Goal: Use online tool/utility: Utilize a website feature to perform a specific function

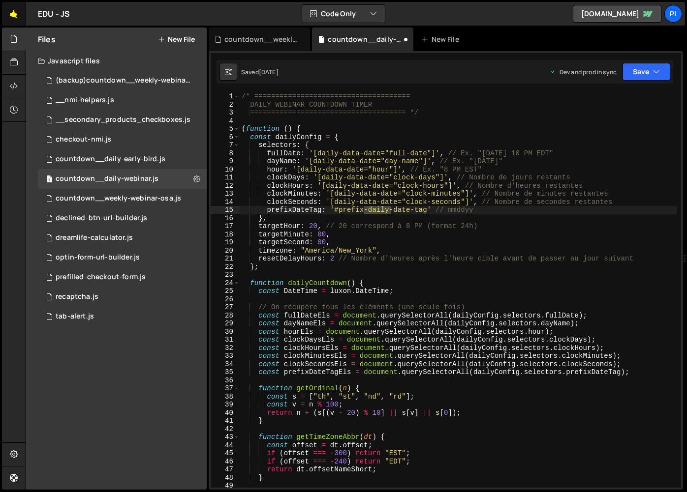
click at [13, 12] on link "🤙" at bounding box center [14, 14] width 24 height 24
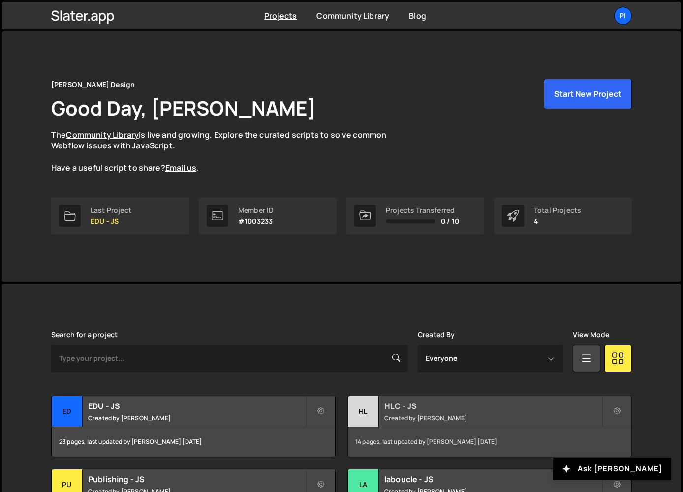
click at [372, 414] on div "HL" at bounding box center [363, 412] width 31 height 31
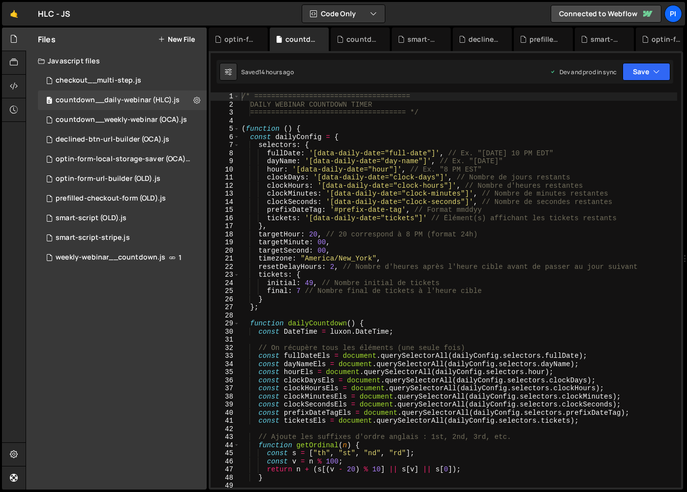
scroll to position [131, 0]
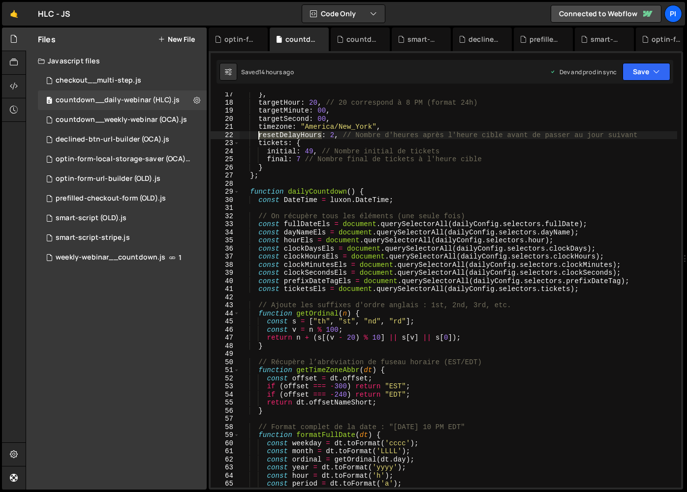
drag, startPoint x: 321, startPoint y: 135, endPoint x: 258, endPoint y: 134, distance: 63.5
click at [258, 134] on div "} , targetHour : 20 , // 20 correspond à 8 PM (format 24h) targetMinute : 00 , …" at bounding box center [458, 297] width 437 height 412
click at [350, 151] on div "} , targetHour : 20 , // 20 correspond à 8 PM (format 24h) targetMinute : 00 , …" at bounding box center [458, 297] width 437 height 412
type textarea "initial: 49, // Nombre initial de tickets"
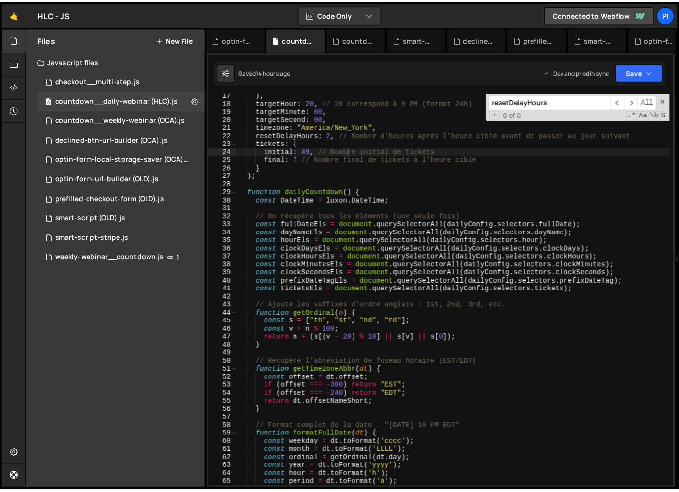
scroll to position [606, 0]
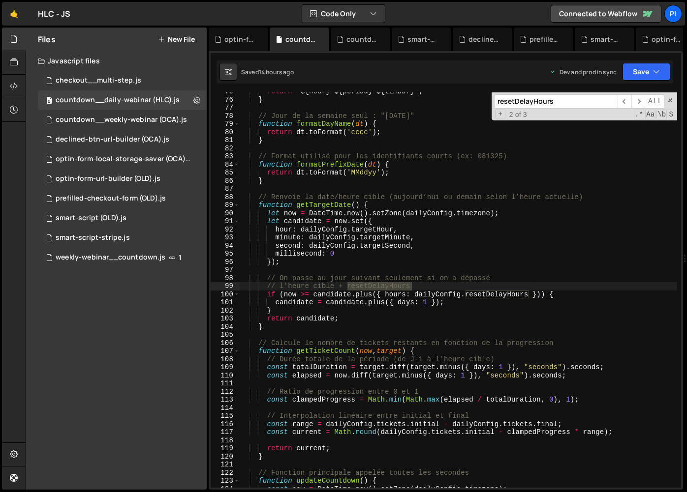
type input "resetDelayHours"
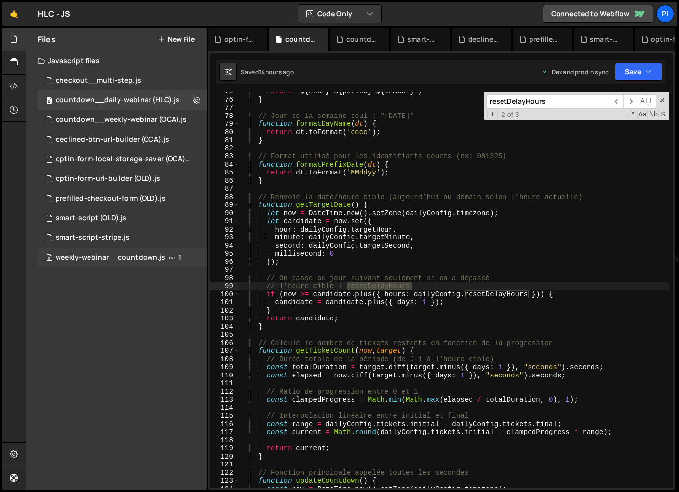
click at [91, 257] on div "weekly-webinar__countdown.js" at bounding box center [111, 257] width 110 height 9
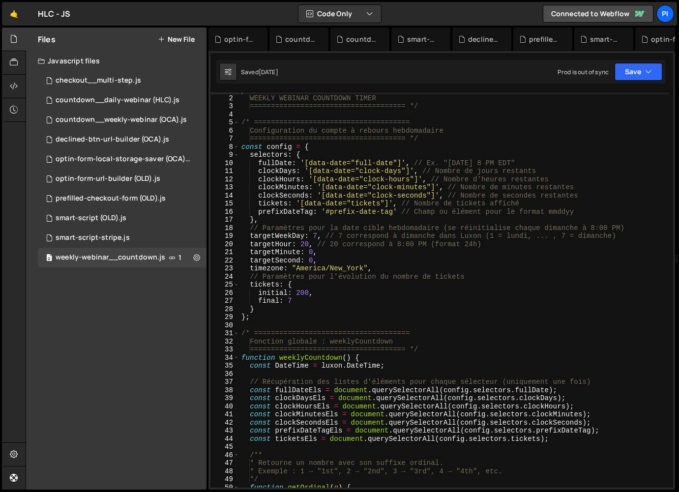
scroll to position [6, 0]
click at [154, 121] on div "countdown__weekly-webinar (OCA).js" at bounding box center [121, 120] width 131 height 9
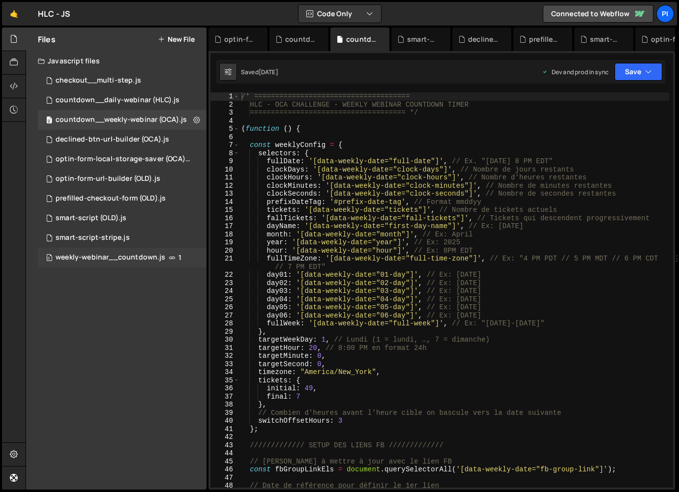
click at [136, 249] on div "0 weekly-webinar__countdown.js 1" at bounding box center [122, 258] width 169 height 20
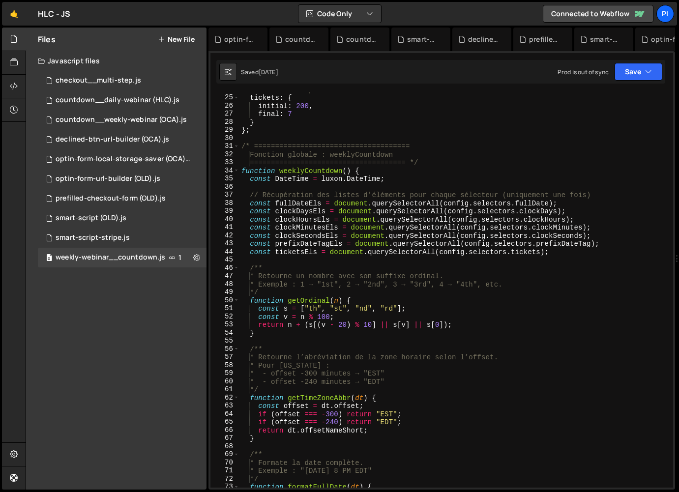
scroll to position [0, 0]
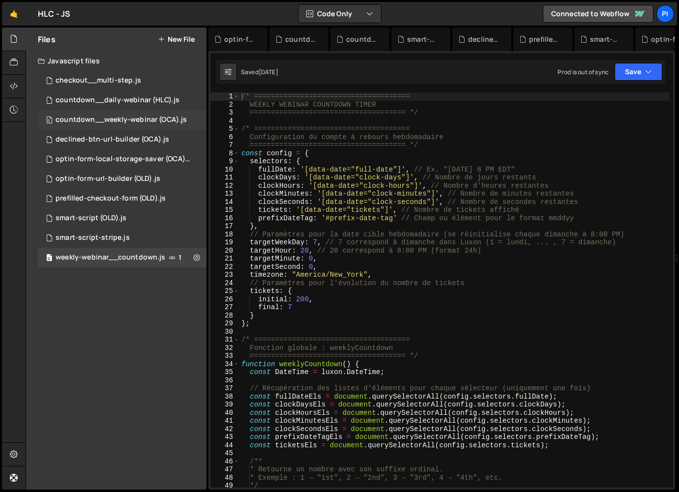
click at [130, 117] on div "countdown__weekly-webinar (OCA).js" at bounding box center [121, 120] width 131 height 9
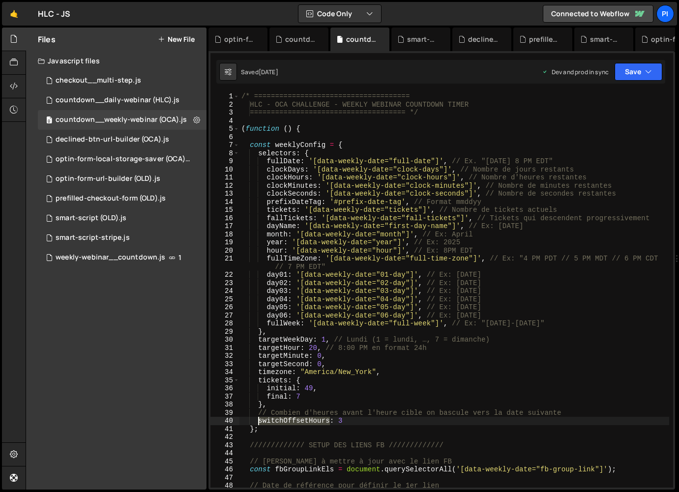
drag, startPoint x: 329, startPoint y: 423, endPoint x: 258, endPoint y: 419, distance: 71.0
click at [258, 419] on div "/* ===================================== HLC - OCA CHALLENGE - WEEKLY WEBINAR C…" at bounding box center [455, 298] width 430 height 412
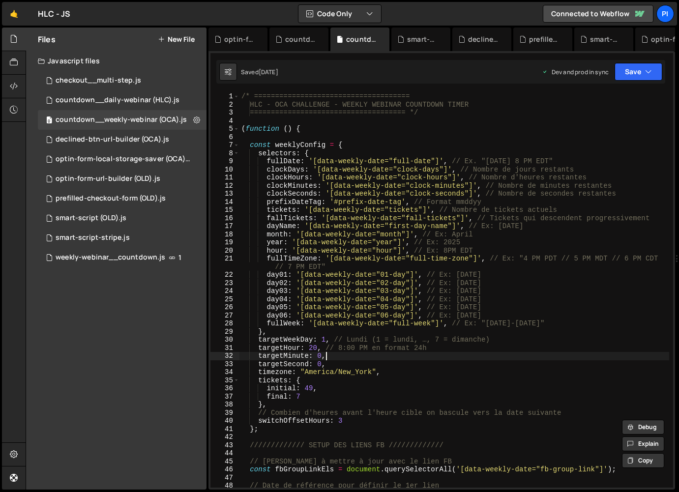
click at [324, 356] on div "/* ===================================== HLC - OCA CHALLENGE - WEEKLY WEBINAR C…" at bounding box center [455, 298] width 430 height 412
type textarea "targetMinute: 0,"
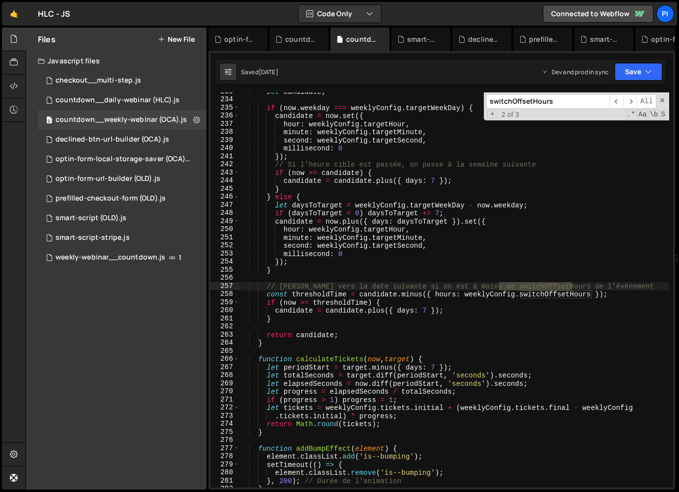
scroll to position [2172, 0]
type input "switchOffsetHours"
click at [111, 261] on div "weekly-webinar__countdown.js" at bounding box center [111, 257] width 110 height 9
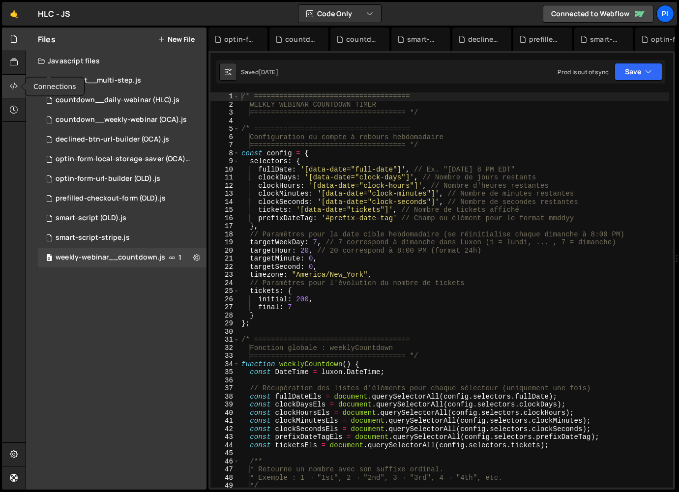
click at [12, 90] on icon at bounding box center [14, 86] width 8 height 11
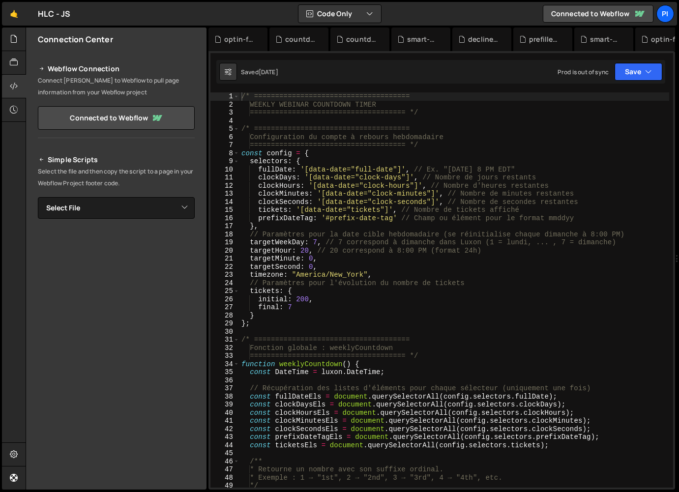
type textarea "}"
click at [346, 318] on div "/* ===================================== WEEKLY WEBINAR COUNTDOWN TIMER =======…" at bounding box center [455, 298] width 430 height 412
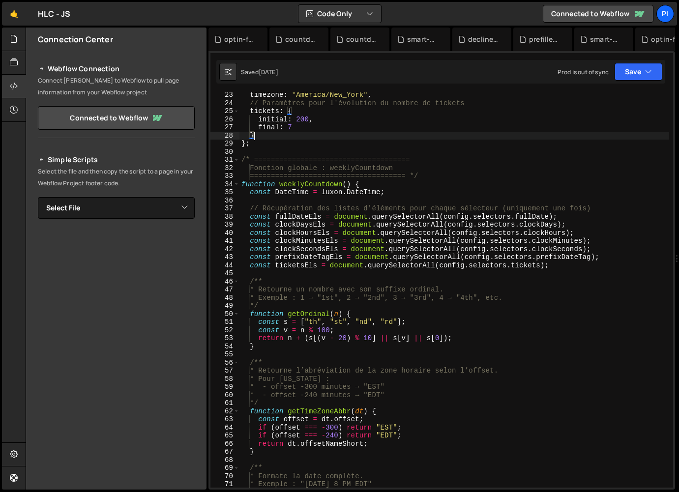
scroll to position [67, 0]
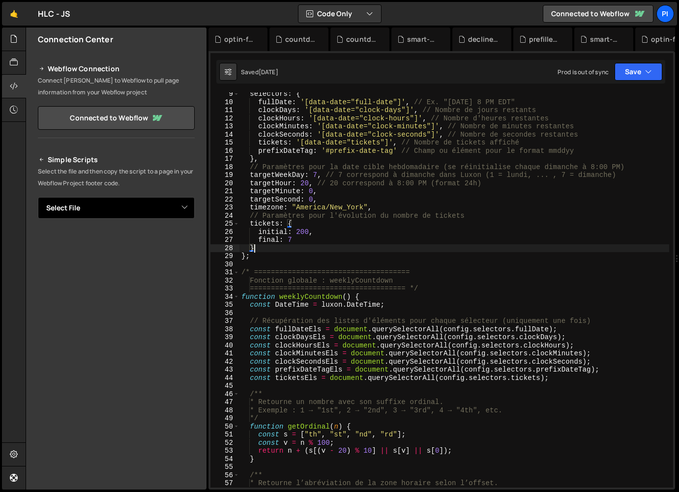
click at [194, 200] on select "Select File checkout__multi-step.js countdown__daily-webinar (HLC).js countdown…" at bounding box center [116, 208] width 157 height 22
select select "30315"
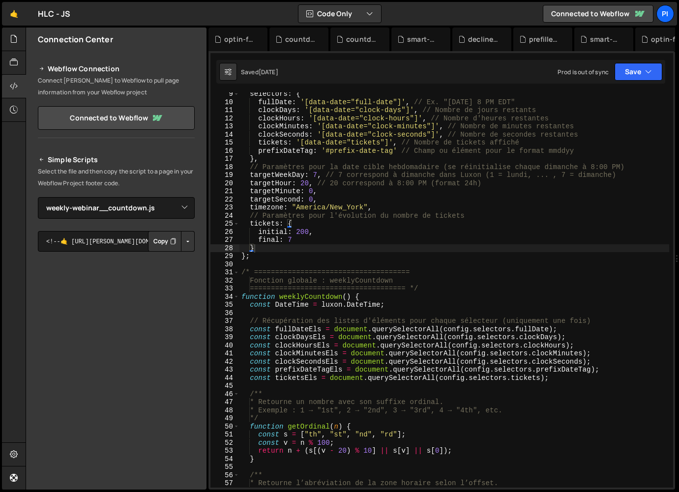
click at [188, 246] on button "Button group with nested dropdown" at bounding box center [188, 241] width 14 height 21
click at [185, 270] on link "Copy Production Script" at bounding box center [146, 274] width 96 height 14
click at [15, 45] on div at bounding box center [14, 40] width 24 height 24
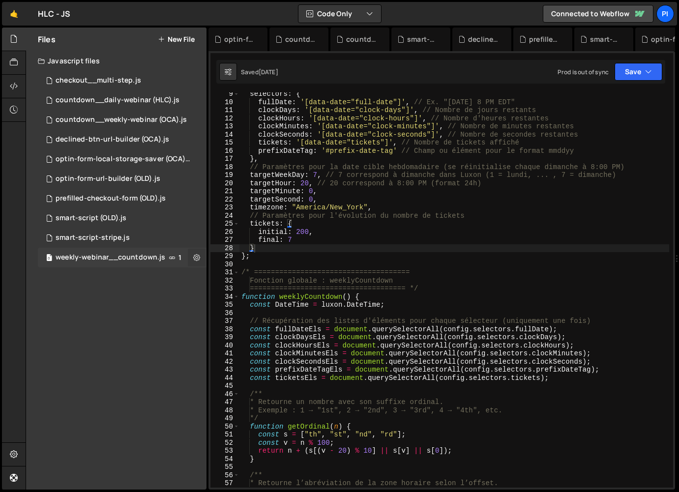
click at [196, 259] on icon at bounding box center [196, 257] width 7 height 9
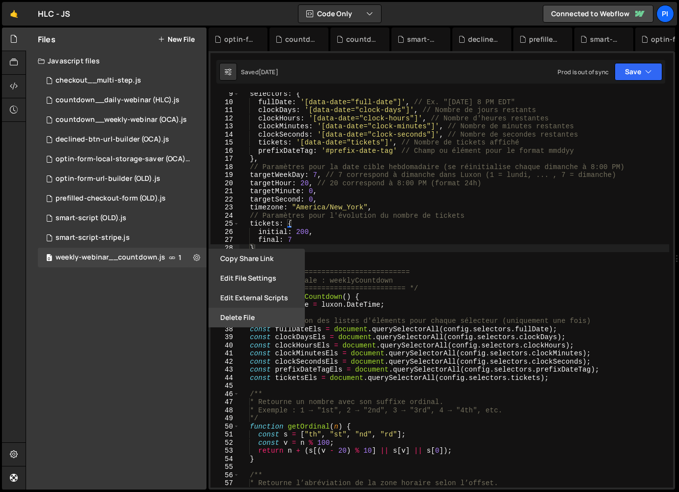
click at [237, 322] on button "Delete File" at bounding box center [257, 318] width 96 height 20
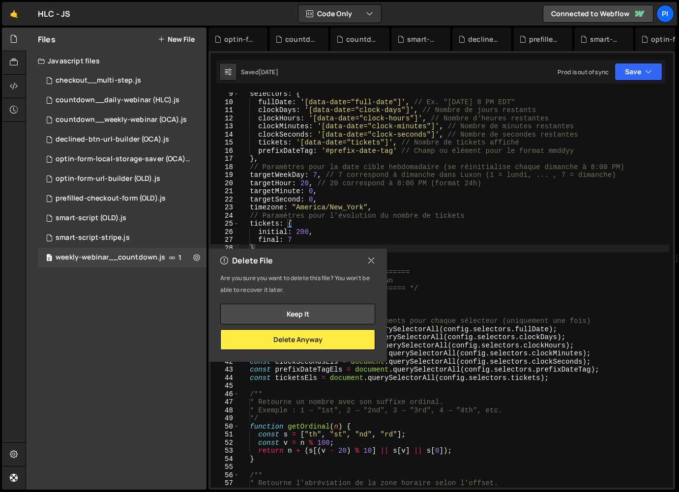
click at [284, 159] on div "selectors : { fullDate : '[data-date="full-date"]' , // Ex. "[DATE] 8 PM EDT" c…" at bounding box center [455, 296] width 430 height 412
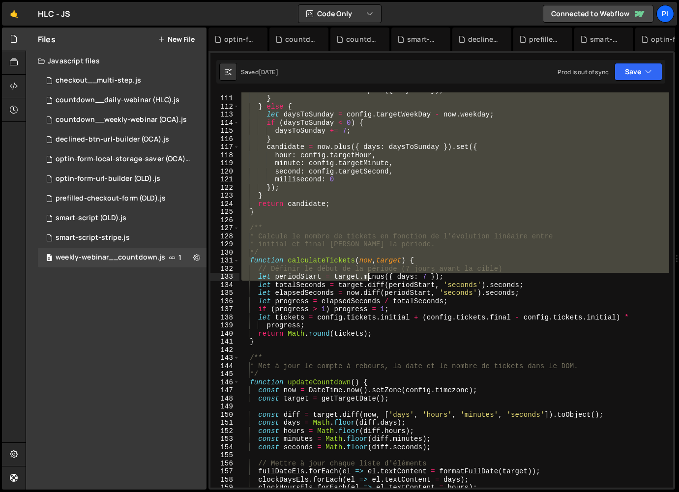
scroll to position [1267, 0]
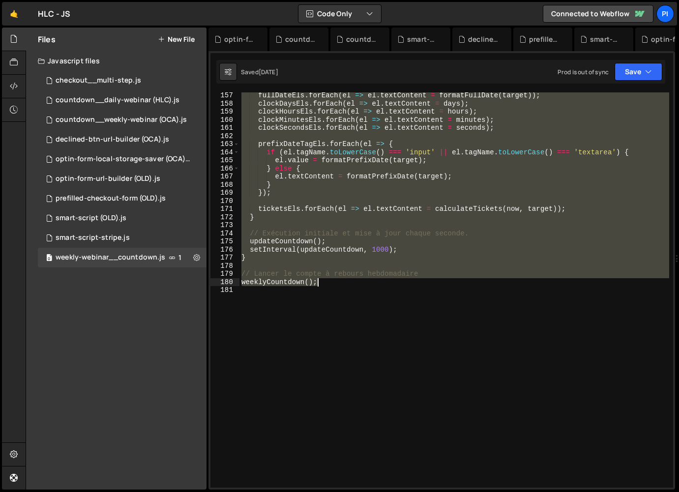
drag, startPoint x: 242, startPoint y: 95, endPoint x: 368, endPoint y: 285, distance: 228.3
click at [368, 285] on div "fullDateEls . forEach ( el => el . textContent = formatFullDate ( target )) ; c…" at bounding box center [455, 298] width 430 height 412
type textarea "// Lancer le compte à rebours hebdomadaire weeklyCountdown();"
click at [200, 255] on button at bounding box center [197, 258] width 18 height 18
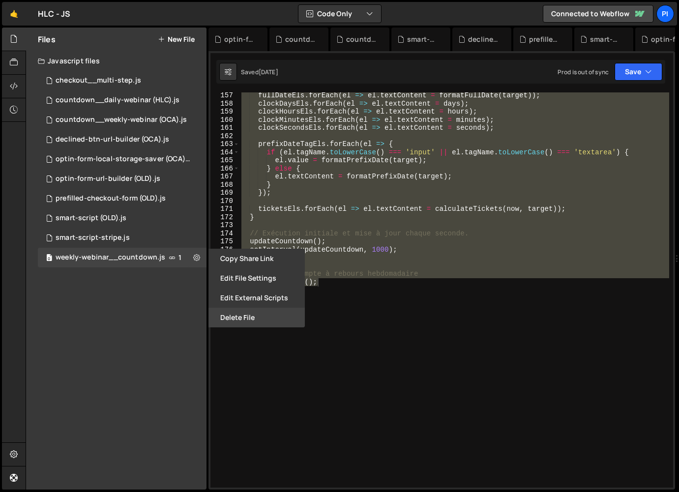
click at [244, 318] on button "Delete File" at bounding box center [257, 318] width 96 height 20
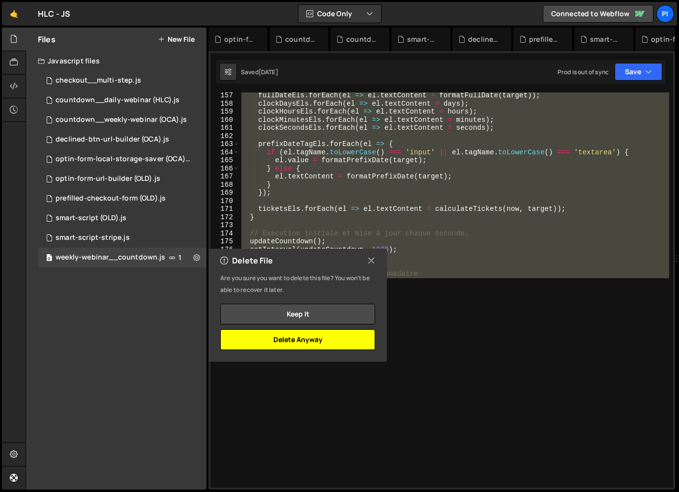
click at [277, 344] on button "Delete Anyway" at bounding box center [297, 340] width 155 height 21
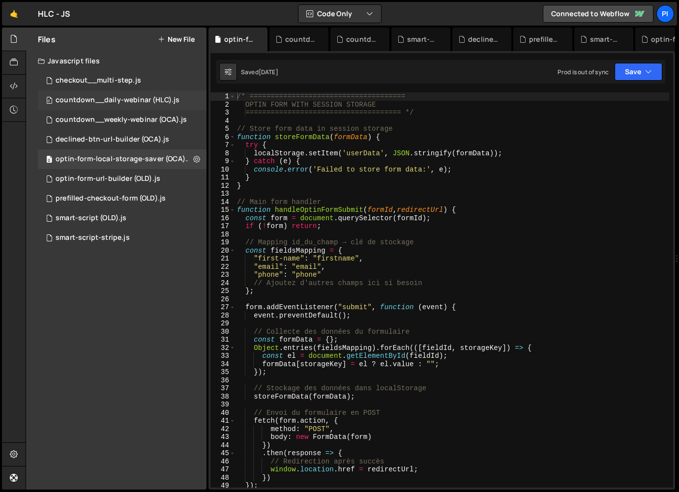
click at [117, 101] on div "countdown__daily-webinar (HLC).js" at bounding box center [118, 100] width 124 height 9
